Goal: Task Accomplishment & Management: Use online tool/utility

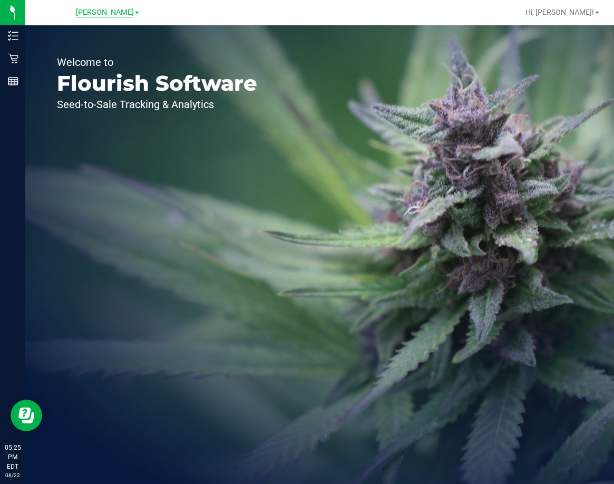
click at [110, 12] on span "[PERSON_NAME]" at bounding box center [105, 12] width 58 height 9
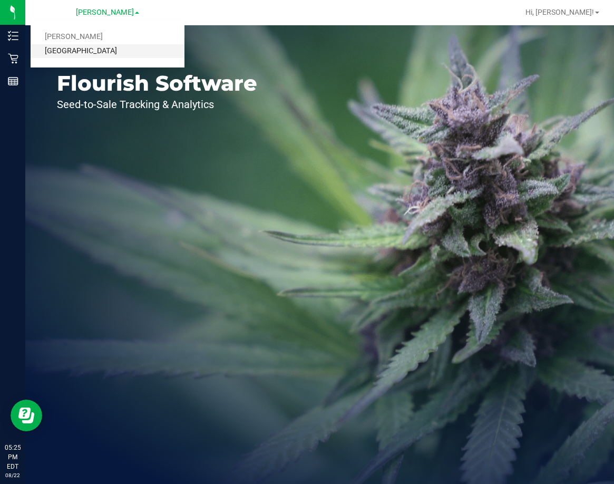
click at [111, 55] on link "[GEOGRAPHIC_DATA]" at bounding box center [108, 51] width 154 height 14
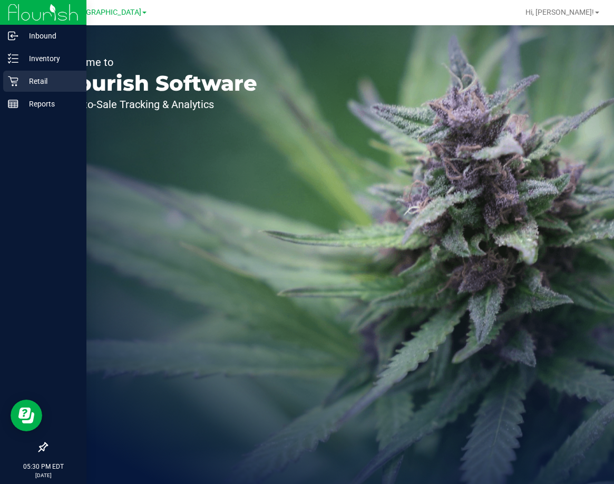
click at [37, 85] on p "Retail" at bounding box center [49, 81] width 63 height 13
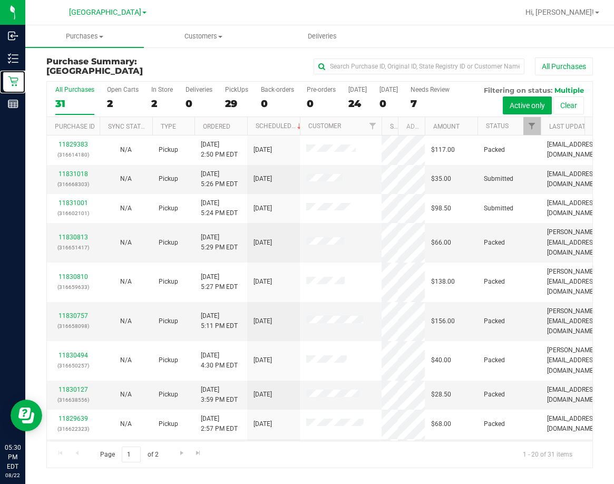
click at [384, 161] on div "All Purchases 31 Open Carts 2 In Store 2 Deliveries 0 PickUps 29 Back-orders 0 …" at bounding box center [319, 274] width 547 height 387
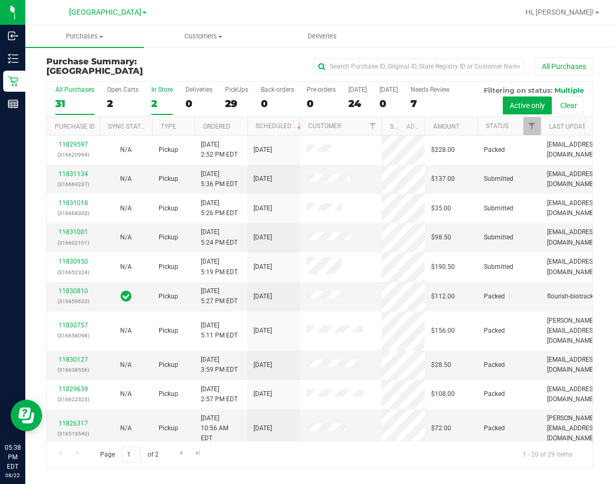
click at [162, 105] on div "2" at bounding box center [162, 104] width 22 height 12
click at [0, 0] on input "In Store 2" at bounding box center [0, 0] width 0 height 0
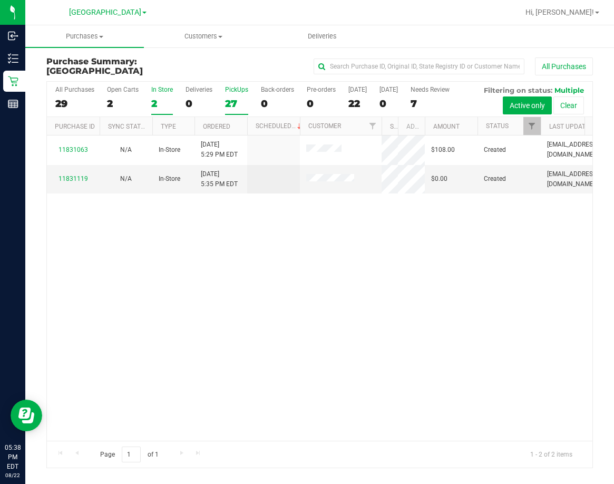
click at [234, 105] on div "27" at bounding box center [236, 104] width 23 height 12
click at [0, 0] on input "PickUps 27" at bounding box center [0, 0] width 0 height 0
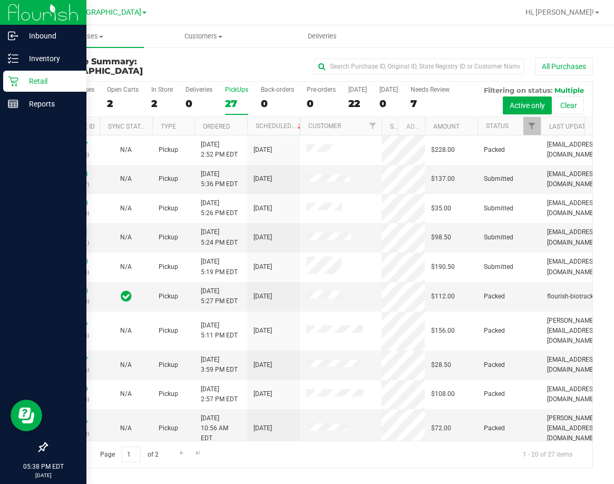
click at [50, 80] on p "Retail" at bounding box center [49, 81] width 63 height 13
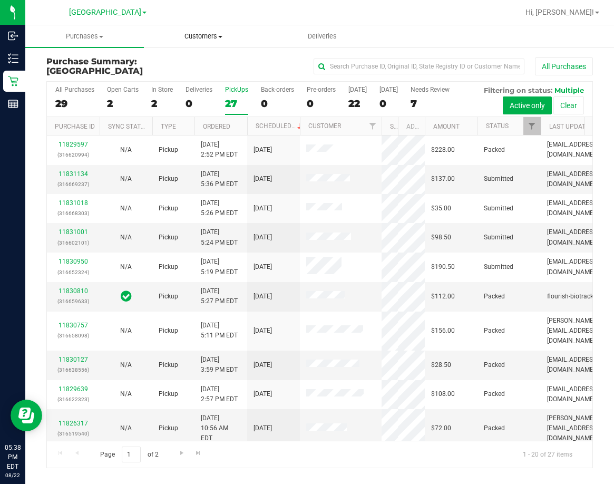
click at [206, 36] on span "Customers" at bounding box center [203, 36] width 118 height 9
click at [184, 66] on span "All customers" at bounding box center [182, 63] width 76 height 9
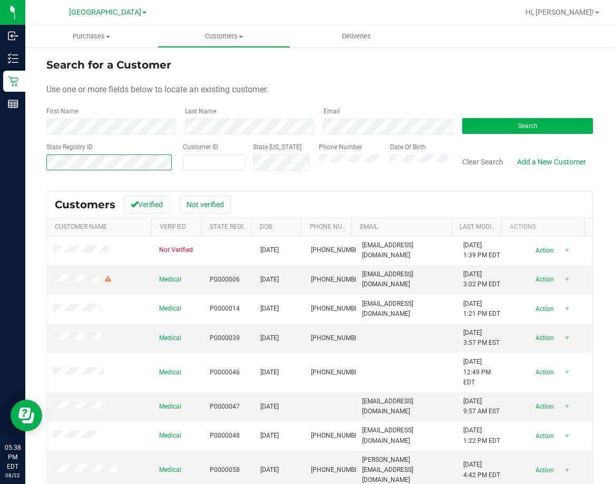
click at [0, 182] on html "Inbound Inventory Retail Reports 05:38 PM EDT 08/22/2025 08/22 Lakeland WC Bran…" at bounding box center [307, 242] width 614 height 484
click at [503, 120] on button "Search" at bounding box center [527, 126] width 131 height 16
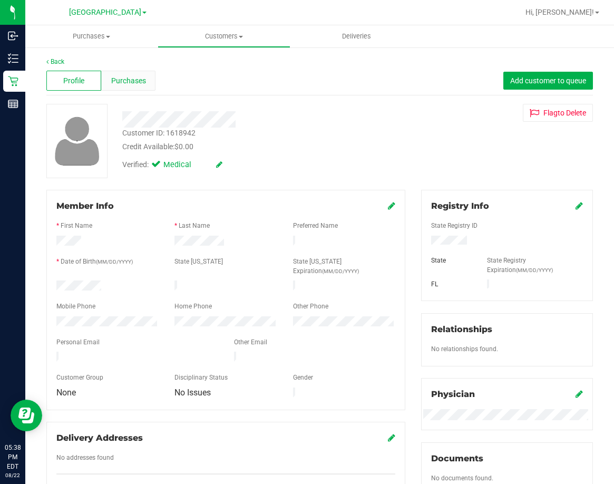
click at [130, 77] on span "Purchases" at bounding box center [128, 80] width 35 height 11
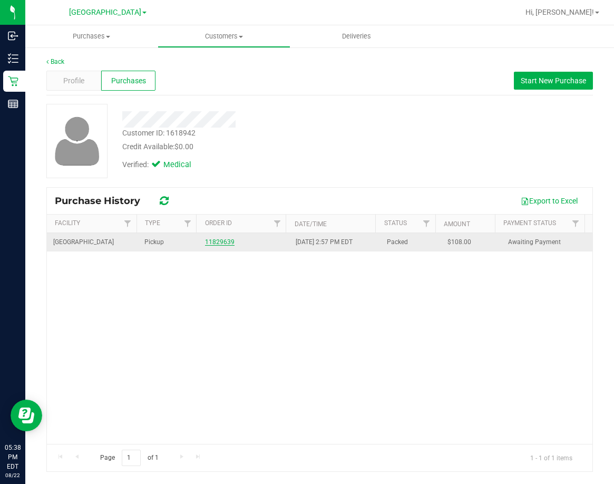
click at [214, 240] on link "11829639" at bounding box center [220, 241] width 30 height 7
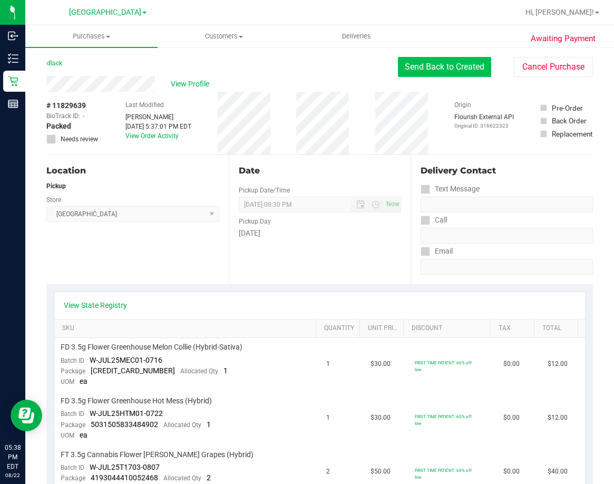
click at [448, 75] on button "Send Back to Created" at bounding box center [444, 67] width 93 height 20
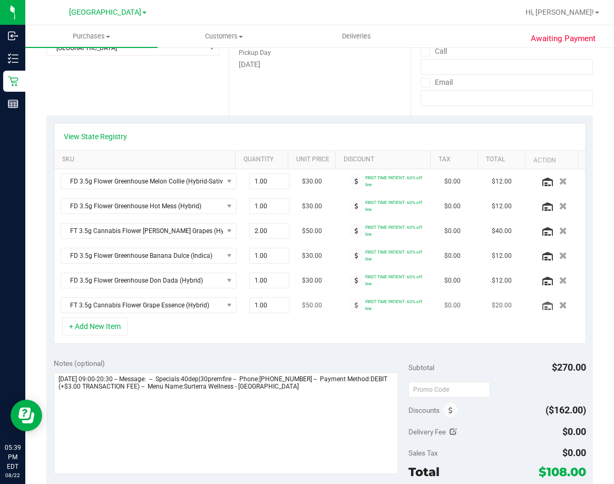
scroll to position [211, 0]
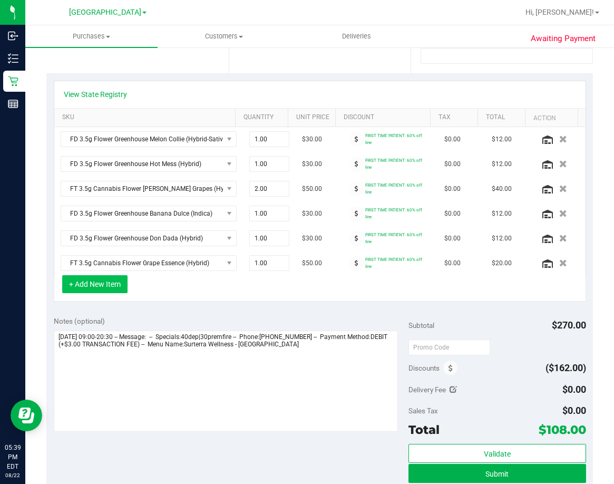
click at [85, 284] on button "+ Add New Item" at bounding box center [94, 284] width 65 height 18
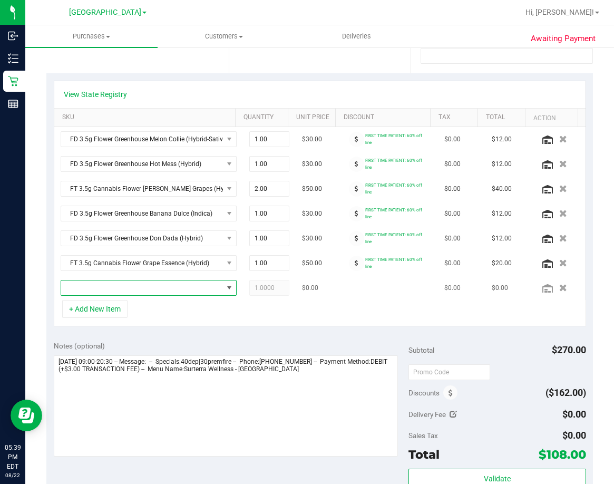
click at [185, 288] on span "NO DATA FOUND" at bounding box center [142, 287] width 162 height 15
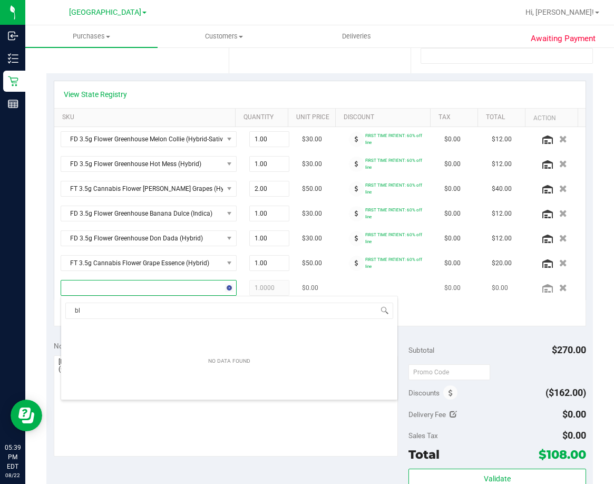
scroll to position [16, 152]
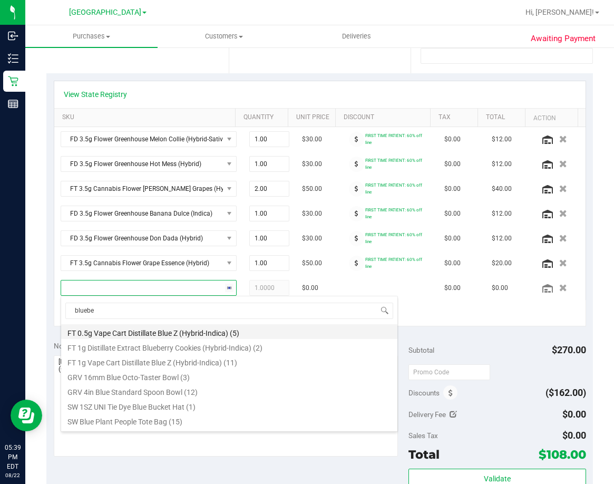
type input "blueber"
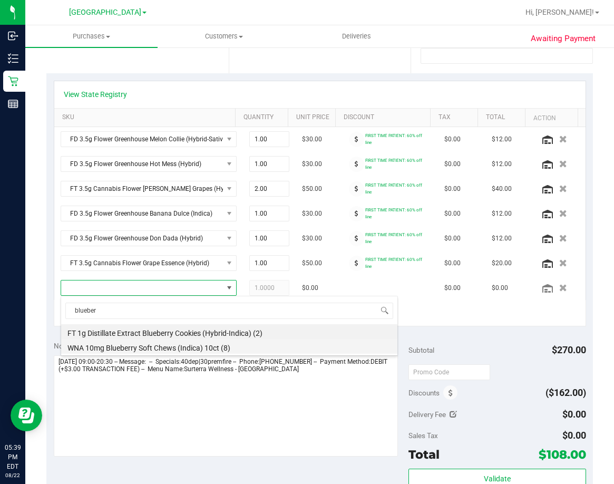
click at [196, 351] on li "WNA 10mg Blueberry Soft Chews (Indica) 10ct (8)" at bounding box center [229, 346] width 336 height 15
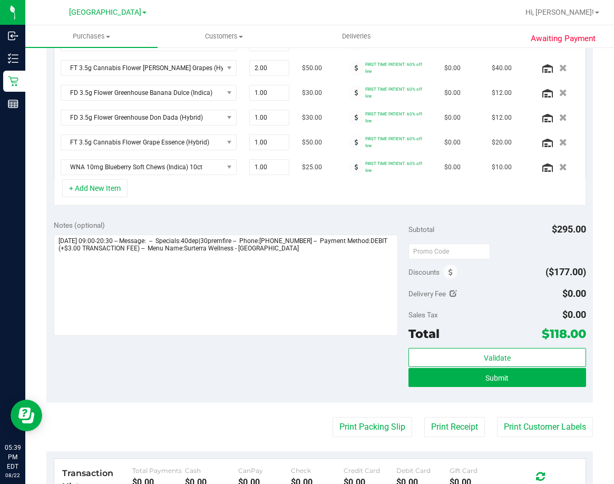
scroll to position [474, 0]
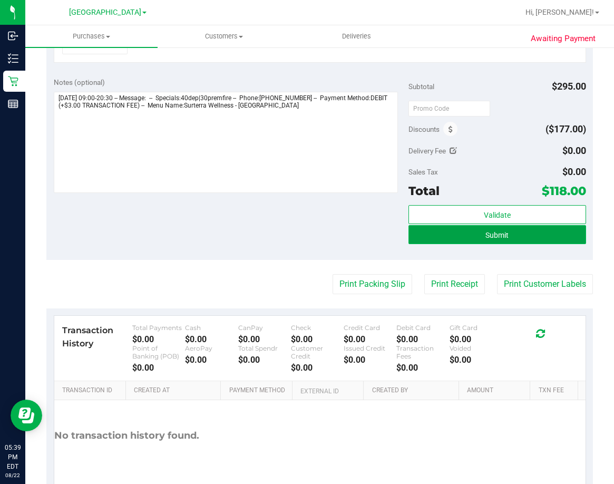
click at [512, 238] on button "Submit" at bounding box center [498, 234] width 178 height 19
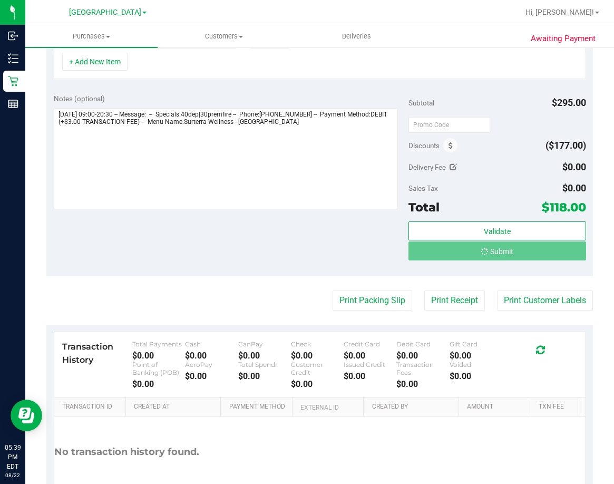
scroll to position [442, 0]
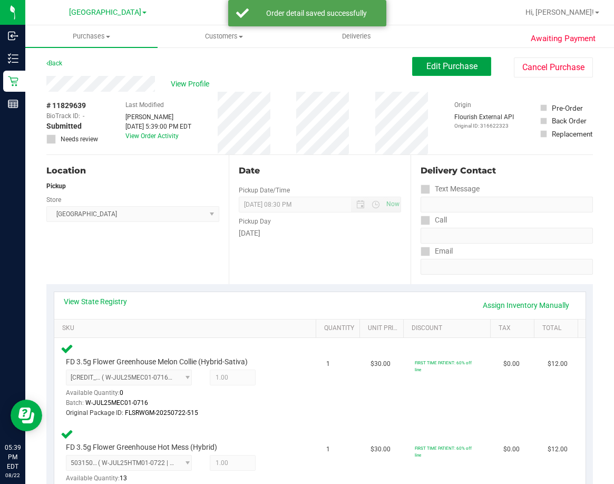
click at [460, 61] on button "Edit Purchase" at bounding box center [451, 66] width 79 height 19
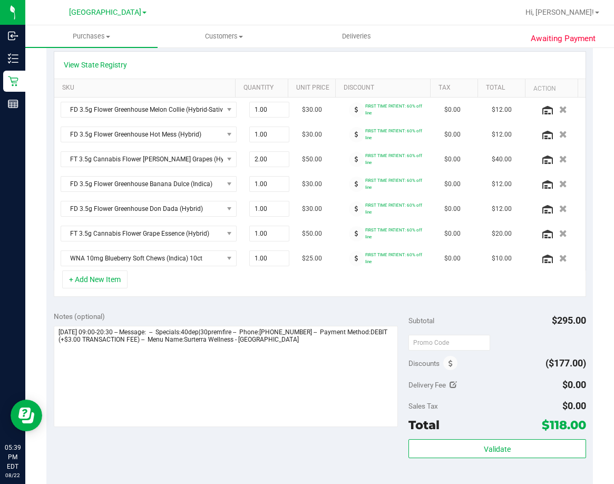
scroll to position [316, 0]
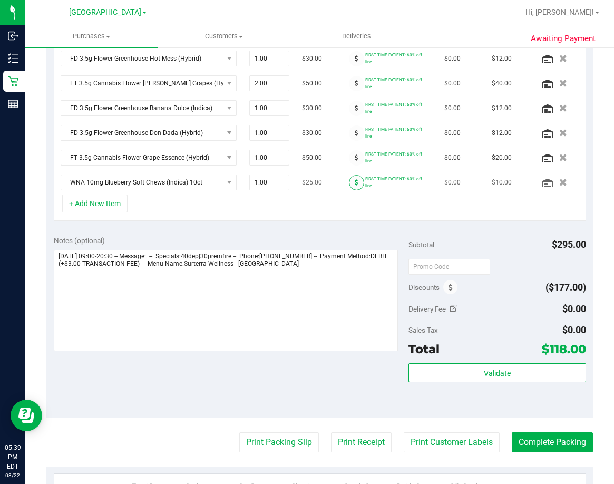
click at [349, 186] on span at bounding box center [356, 182] width 15 height 15
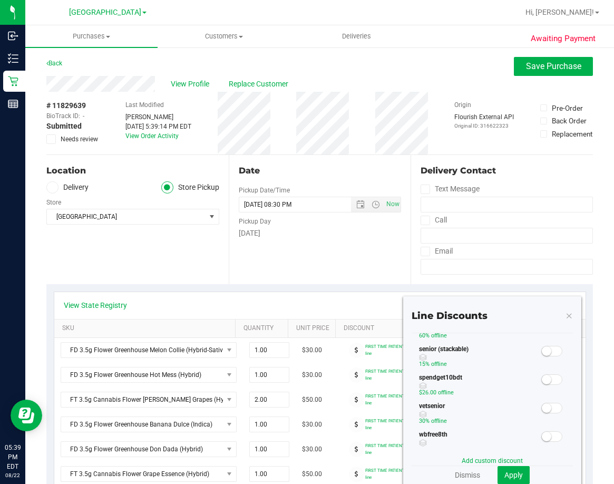
scroll to position [0, 0]
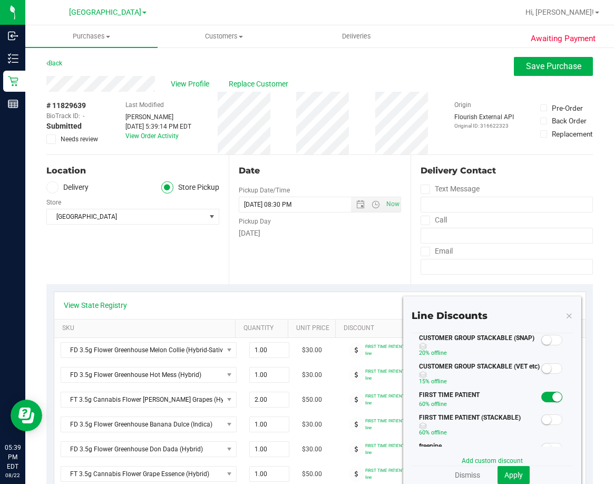
click at [553, 400] on small at bounding box center [557, 396] width 9 height 9
drag, startPoint x: 510, startPoint y: 474, endPoint x: 573, endPoint y: 410, distance: 89.9
click at [510, 473] on span "Apply" at bounding box center [514, 475] width 18 height 8
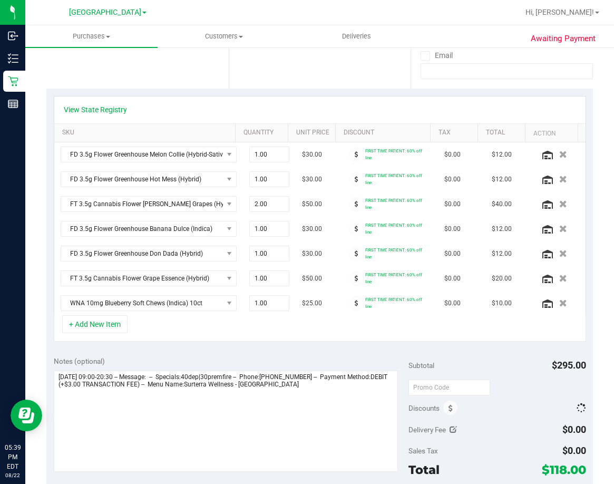
scroll to position [264, 0]
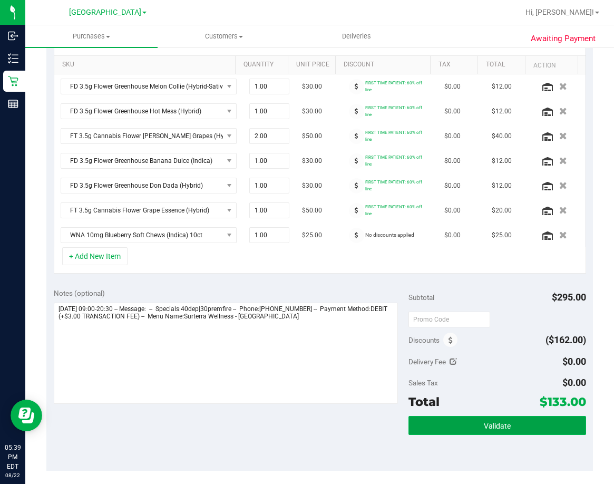
click at [515, 424] on button "Validate" at bounding box center [498, 425] width 178 height 19
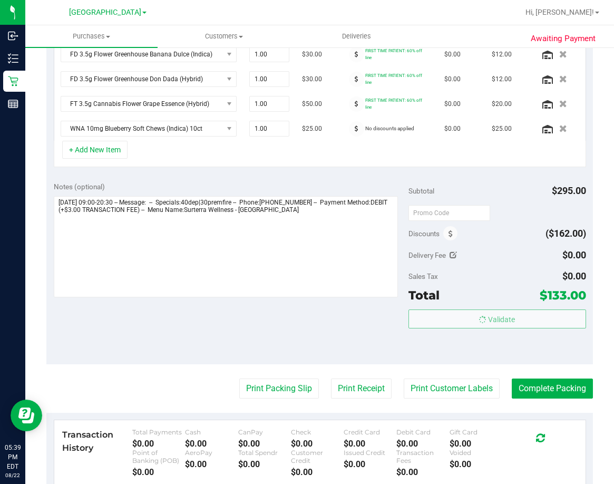
scroll to position [474, 0]
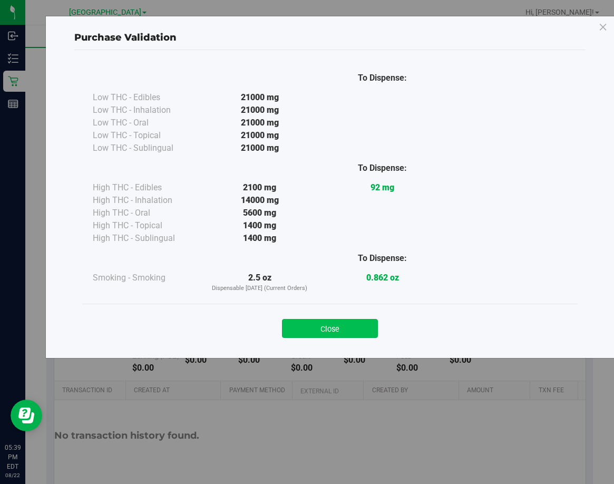
click at [327, 323] on button "Close" at bounding box center [330, 328] width 96 height 19
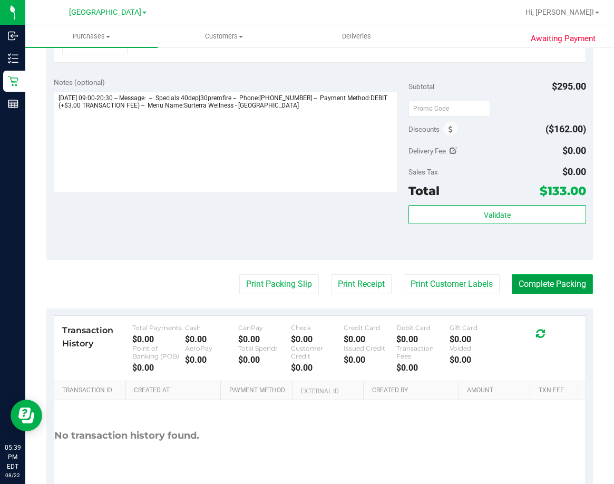
click at [551, 285] on button "Complete Packing" at bounding box center [552, 284] width 81 height 20
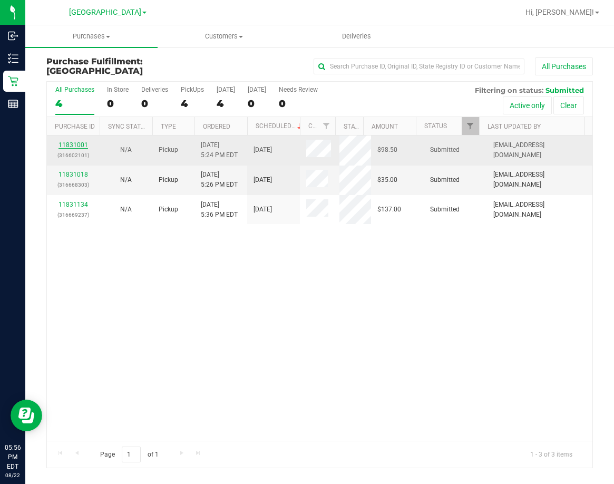
click at [67, 144] on link "11831001" at bounding box center [74, 144] width 30 height 7
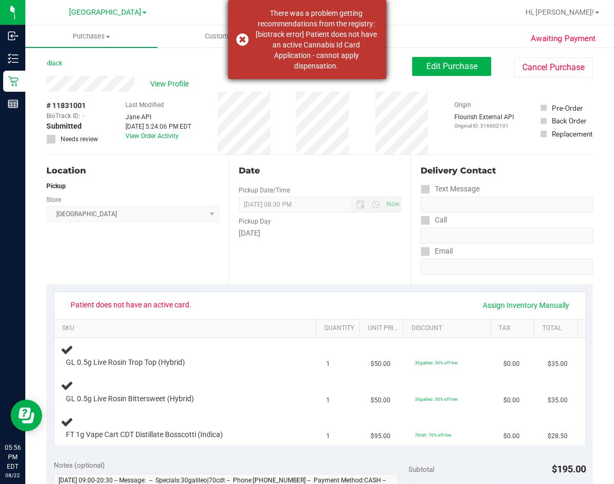
click at [240, 39] on div "There was a problem getting recommendations from the registry: [biotrack error]…" at bounding box center [307, 39] width 158 height 79
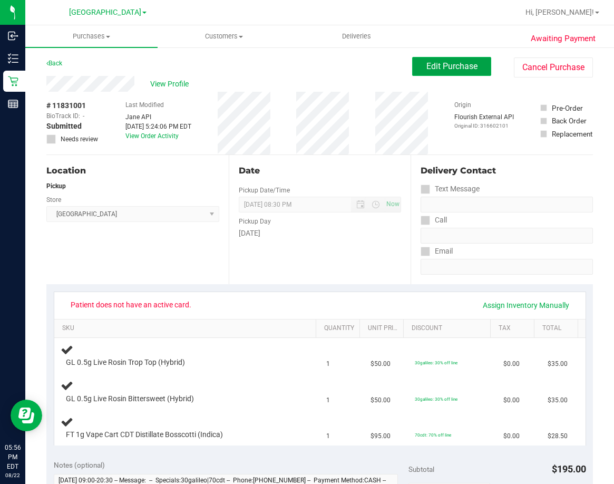
click at [428, 64] on span "Edit Purchase" at bounding box center [452, 66] width 51 height 10
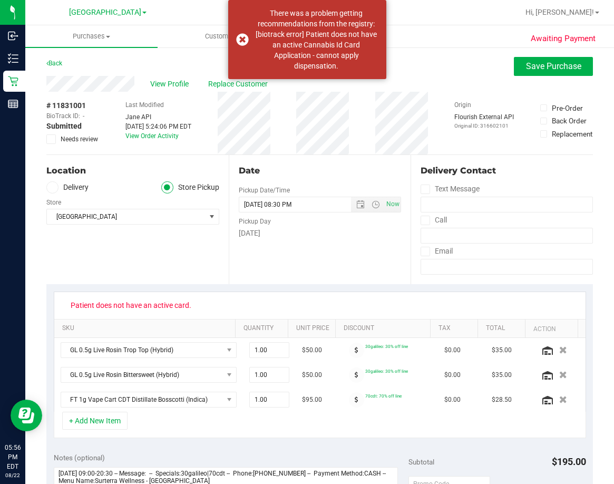
click at [51, 139] on icon at bounding box center [51, 139] width 7 height 0
click at [0, 0] on input "Needs review" at bounding box center [0, 0] width 0 height 0
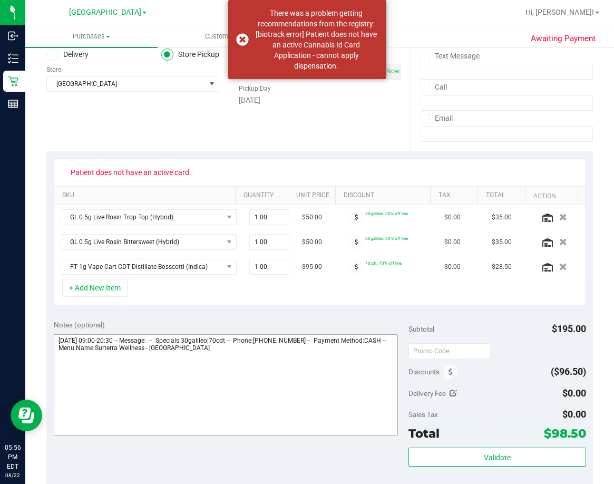
scroll to position [211, 0]
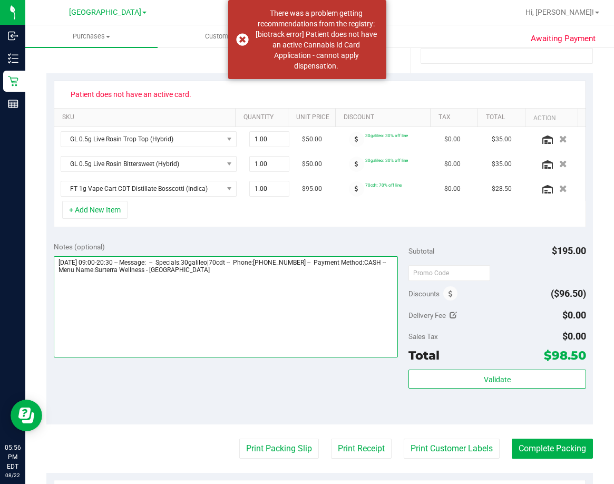
click at [258, 271] on textarea at bounding box center [226, 306] width 344 height 101
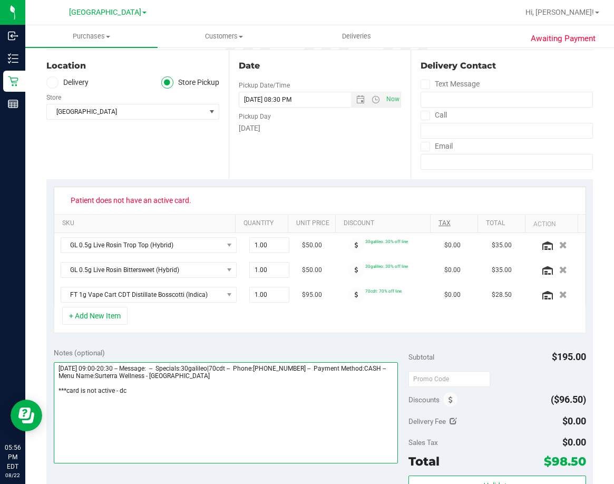
scroll to position [0, 0]
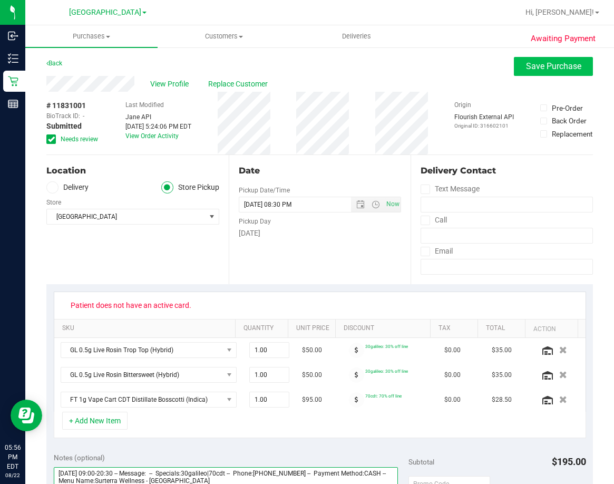
type textarea "Friday 08/22/2025 09:00-20:30 -- Message: -- Specials:30galileo|70cdt -- Phone:…"
click at [534, 69] on span "Save Purchase" at bounding box center [553, 66] width 55 height 10
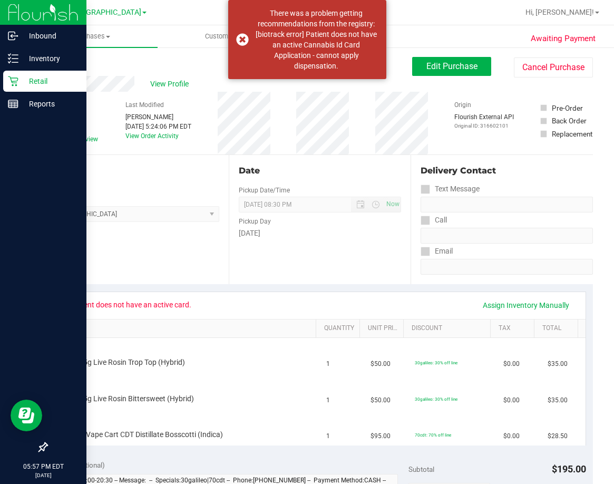
click at [58, 84] on p "Retail" at bounding box center [49, 81] width 63 height 13
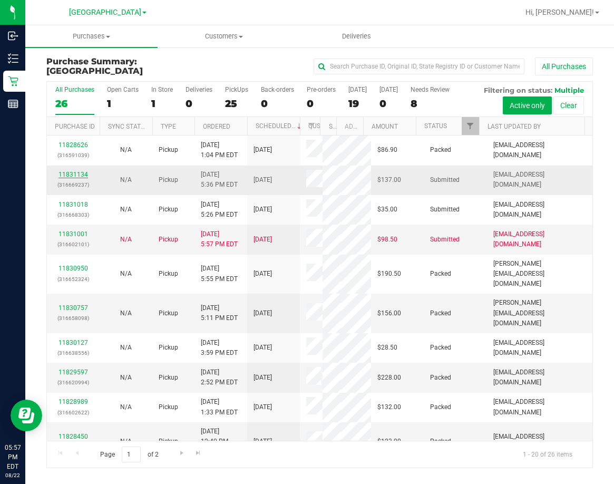
click at [69, 172] on link "11831134" at bounding box center [74, 174] width 30 height 7
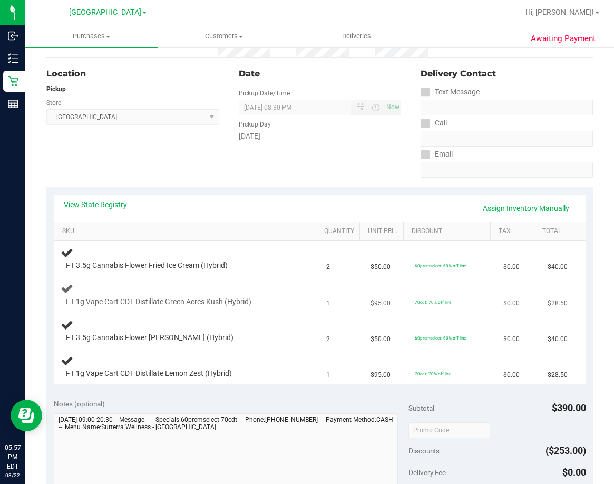
scroll to position [105, 0]
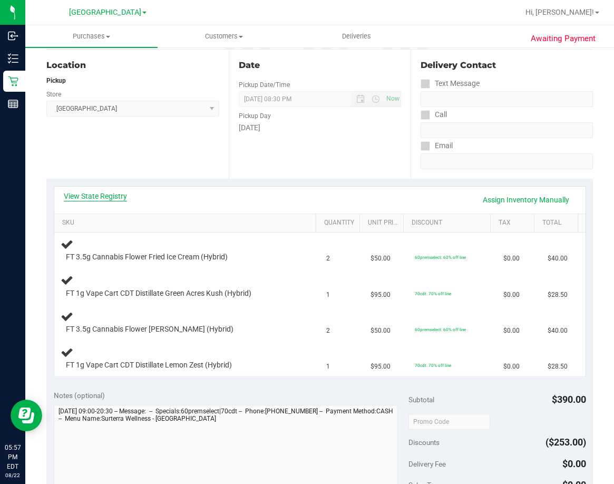
click at [105, 197] on link "View State Registry" at bounding box center [95, 196] width 63 height 11
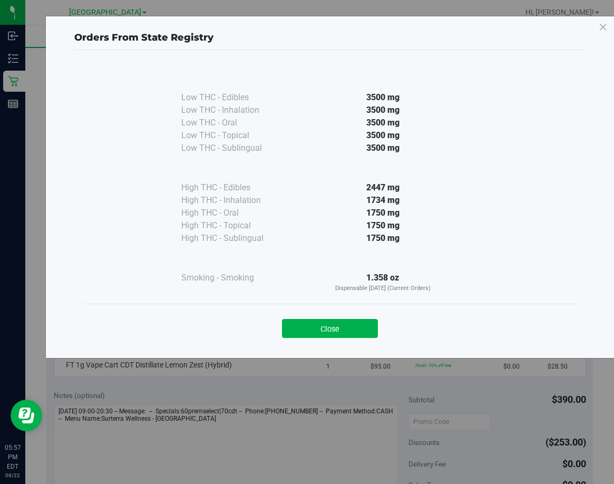
click at [343, 328] on button "Close" at bounding box center [330, 328] width 96 height 19
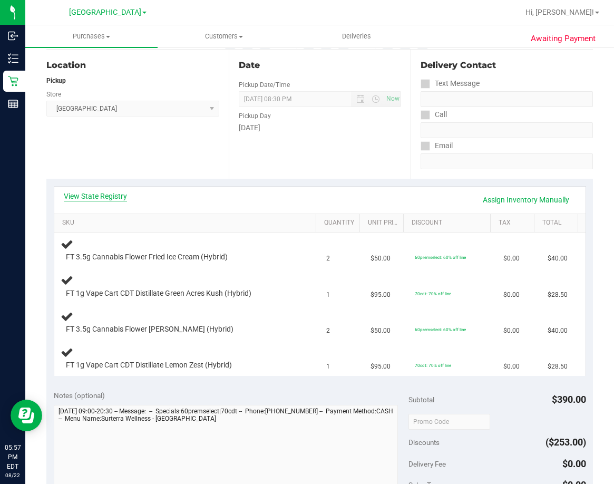
click at [75, 193] on link "View State Registry" at bounding box center [95, 196] width 63 height 11
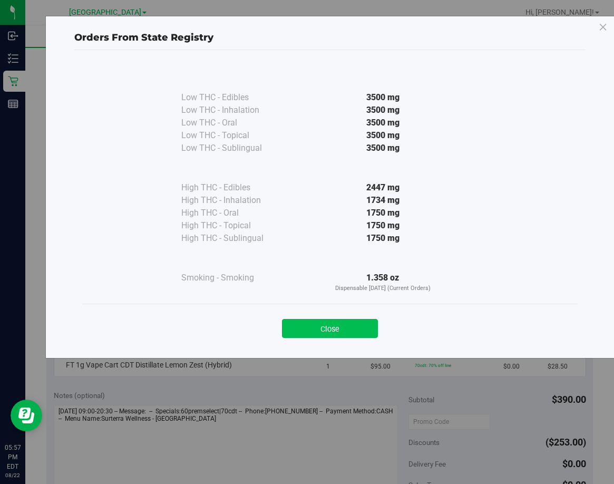
click at [350, 328] on button "Close" at bounding box center [330, 328] width 96 height 19
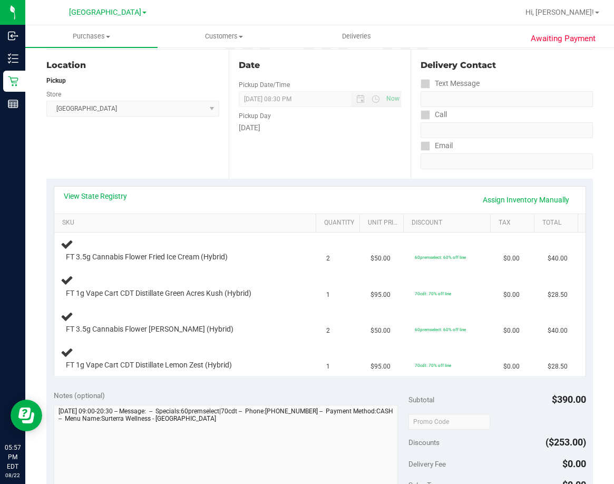
click at [169, 144] on div "Location Pickup Store Lakeland WC Select Store Bonita Springs WC Boynton Beach …" at bounding box center [137, 114] width 182 height 129
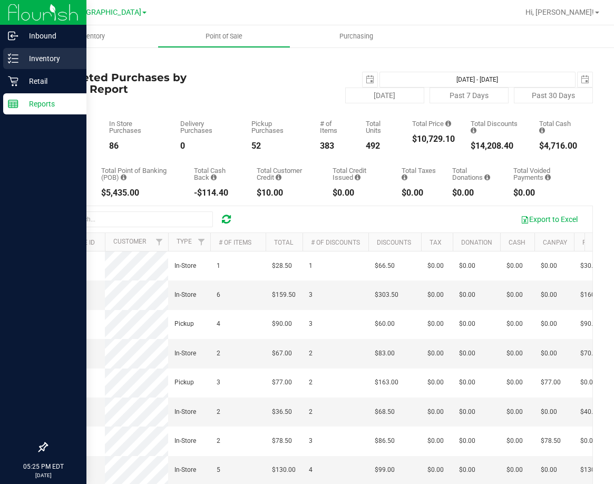
click at [42, 64] on p "Inventory" at bounding box center [49, 58] width 63 height 13
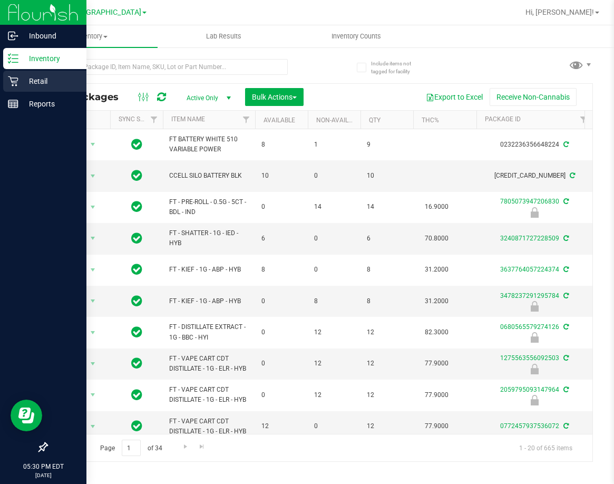
click at [40, 79] on p "Retail" at bounding box center [49, 81] width 63 height 13
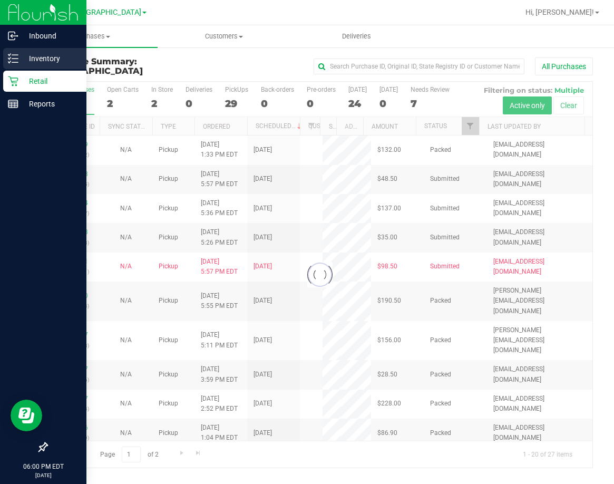
click at [53, 61] on p "Inventory" at bounding box center [49, 58] width 63 height 13
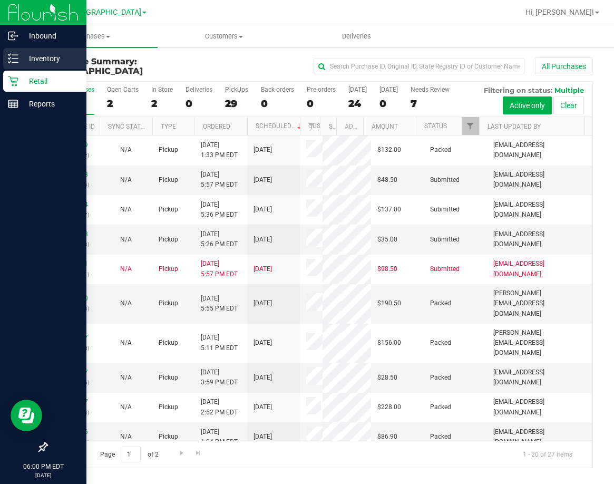
click at [34, 61] on p "Inventory" at bounding box center [49, 58] width 63 height 13
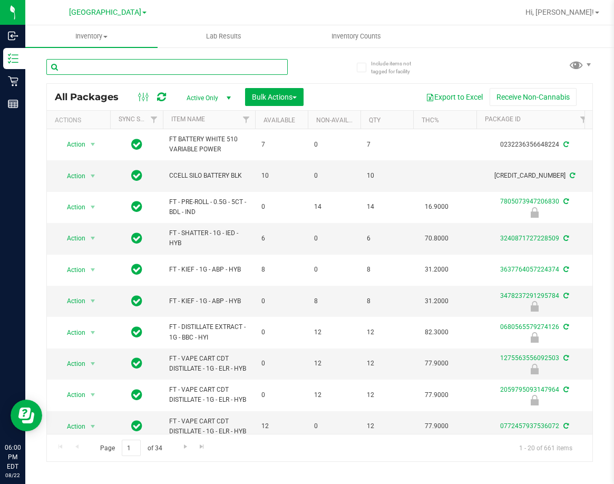
click at [218, 64] on input "text" at bounding box center [166, 67] width 241 height 16
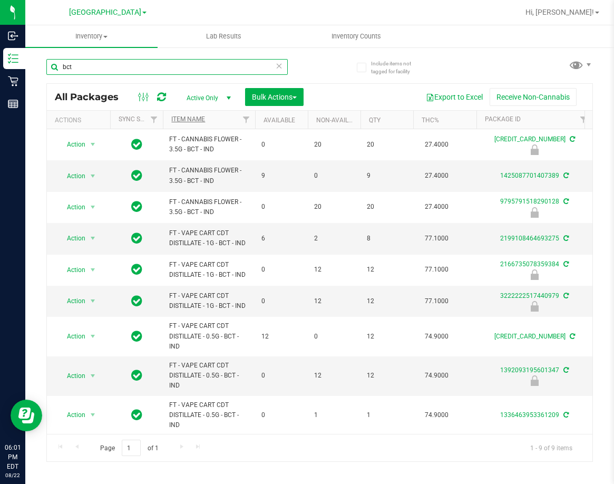
type input "bct"
click at [185, 122] on link "Item Name" at bounding box center [188, 118] width 34 height 7
